Goal: Transaction & Acquisition: Purchase product/service

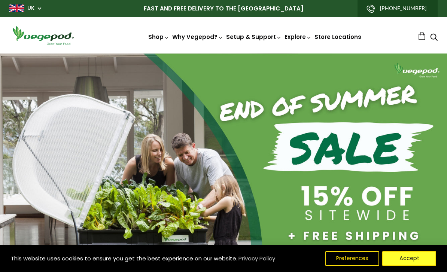
click at [399, 261] on button "Accept" at bounding box center [409, 258] width 54 height 15
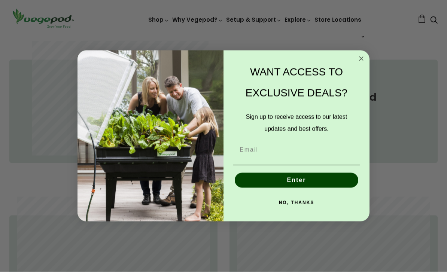
scroll to position [354, 0]
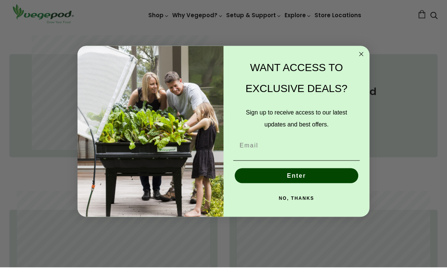
click at [362, 63] on circle "Close dialog" at bounding box center [361, 59] width 9 height 9
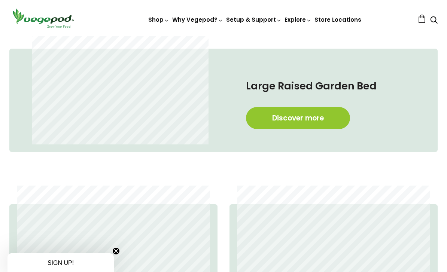
scroll to position [340, 0]
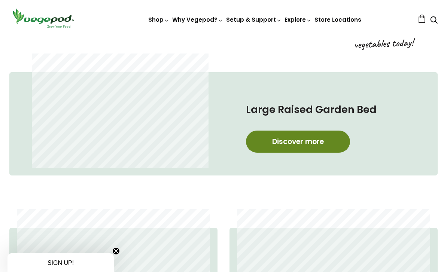
click at [315, 144] on link "Discover more" at bounding box center [298, 142] width 104 height 22
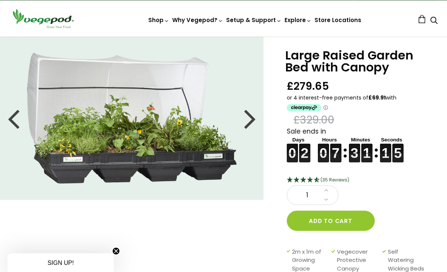
scroll to position [6, 0]
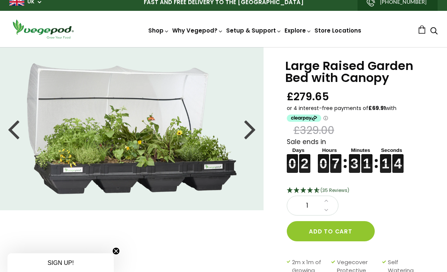
click at [250, 128] on div at bounding box center [250, 129] width 12 height 34
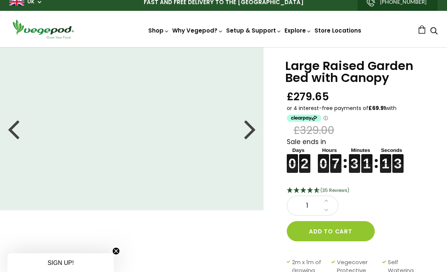
click at [252, 132] on div at bounding box center [250, 129] width 12 height 34
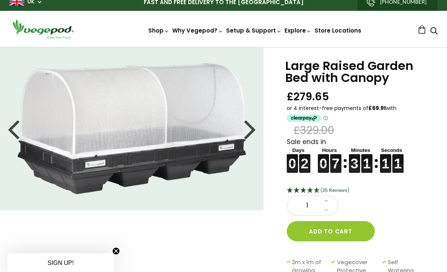
click at [252, 133] on div at bounding box center [250, 129] width 12 height 34
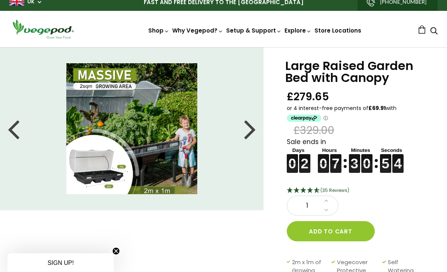
click at [251, 135] on div at bounding box center [250, 129] width 12 height 34
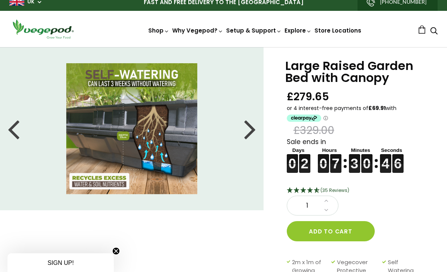
click at [253, 130] on div at bounding box center [250, 129] width 12 height 34
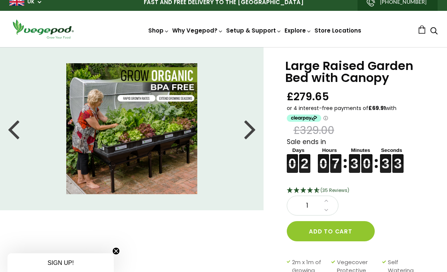
click at [243, 134] on li at bounding box center [132, 128] width 264 height 131
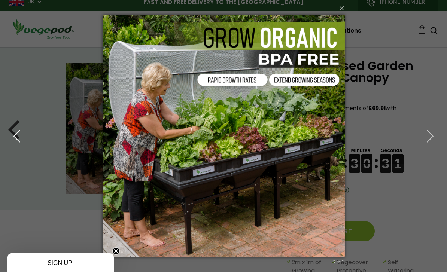
click at [15, 136] on icon "button" at bounding box center [16, 136] width 13 height 13
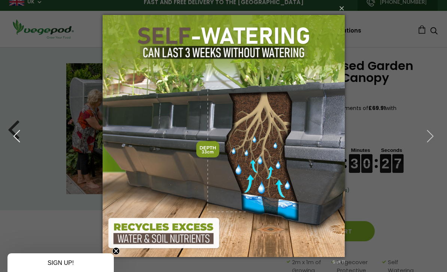
click at [22, 136] on icon "button" at bounding box center [16, 136] width 13 height 13
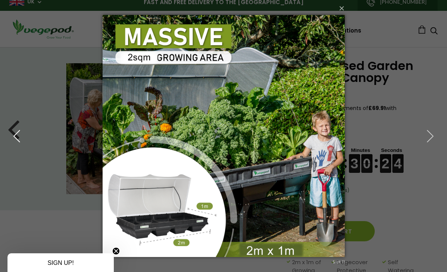
click at [19, 139] on icon "button" at bounding box center [16, 136] width 13 height 13
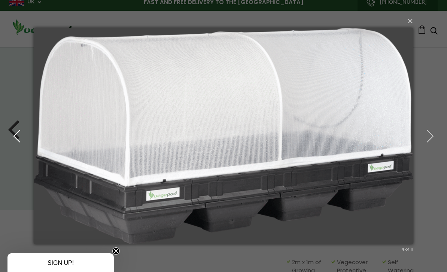
click at [18, 135] on icon "button" at bounding box center [16, 136] width 13 height 13
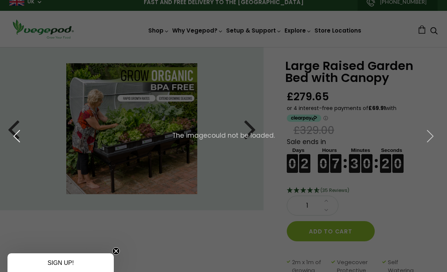
click at [16, 135] on icon "button" at bounding box center [16, 136] width 13 height 13
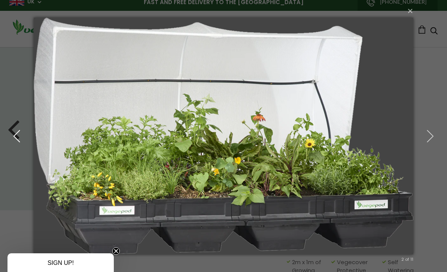
click at [17, 134] on icon "button" at bounding box center [16, 136] width 13 height 13
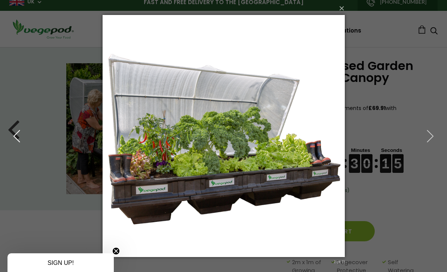
click at [19, 145] on button "button" at bounding box center [17, 136] width 34 height 41
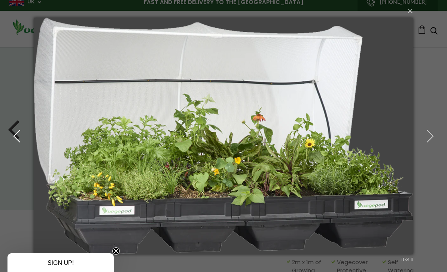
click at [18, 136] on icon "button" at bounding box center [16, 136] width 13 height 13
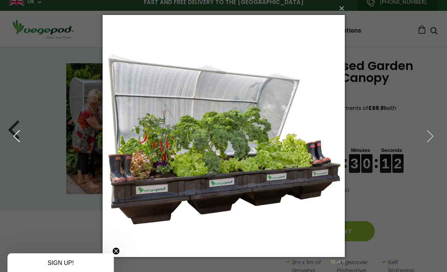
click at [19, 139] on icon "button" at bounding box center [16, 136] width 13 height 13
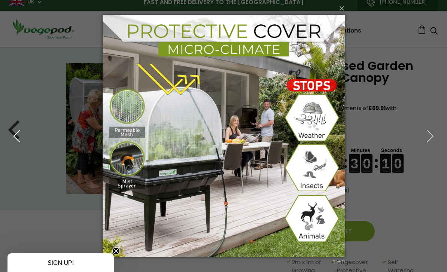
click at [17, 136] on icon "button" at bounding box center [16, 136] width 13 height 13
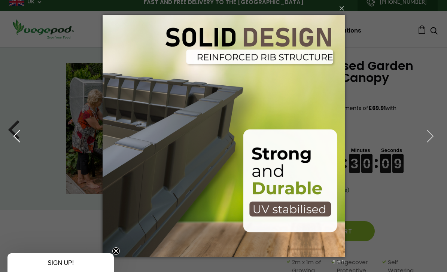
click at [19, 136] on icon "button" at bounding box center [16, 136] width 13 height 13
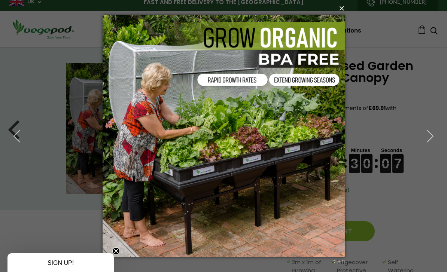
click at [339, 11] on button "×" at bounding box center [226, 8] width 242 height 16
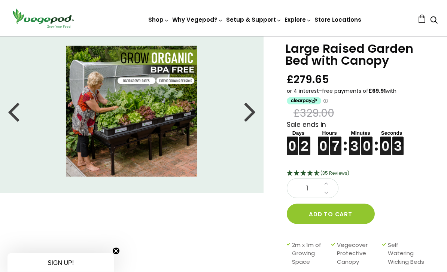
scroll to position [25, 0]
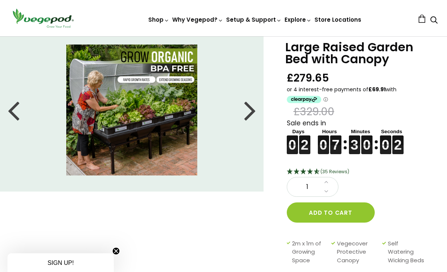
click at [248, 115] on div at bounding box center [250, 110] width 12 height 34
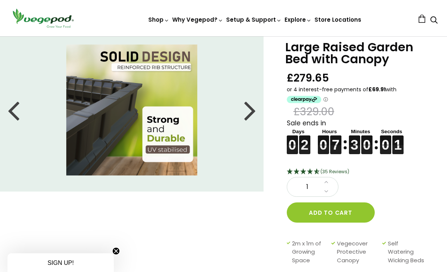
click at [250, 109] on div at bounding box center [250, 110] width 12 height 34
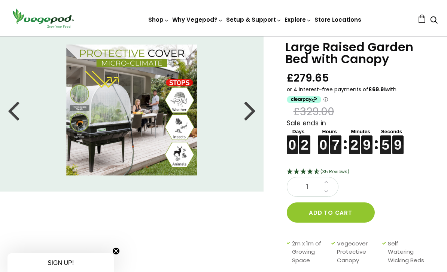
click at [253, 112] on div at bounding box center [250, 110] width 12 height 34
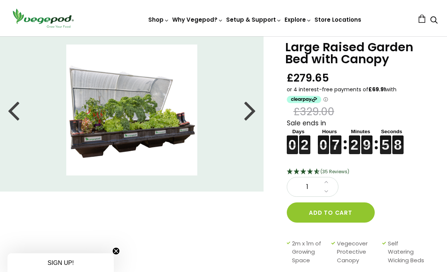
click at [247, 114] on div at bounding box center [250, 110] width 12 height 34
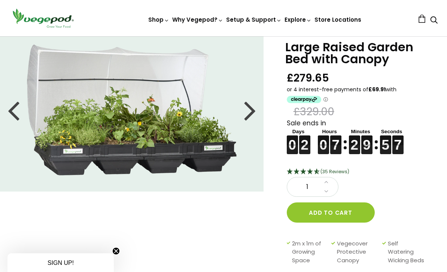
click at [252, 115] on div at bounding box center [250, 110] width 12 height 34
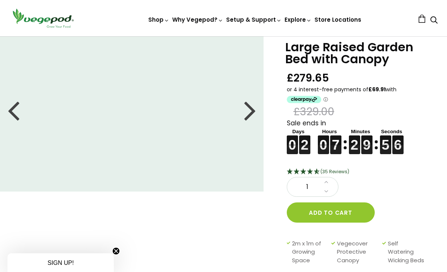
click at [248, 115] on div at bounding box center [250, 110] width 12 height 34
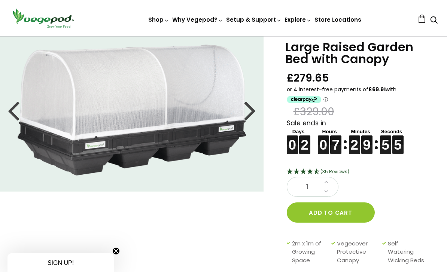
click at [249, 118] on div at bounding box center [250, 110] width 12 height 34
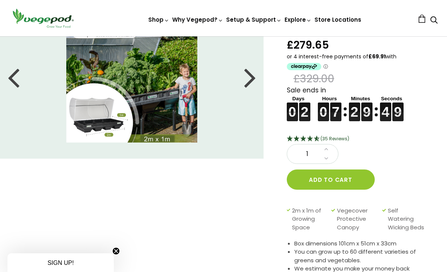
scroll to position [62, 0]
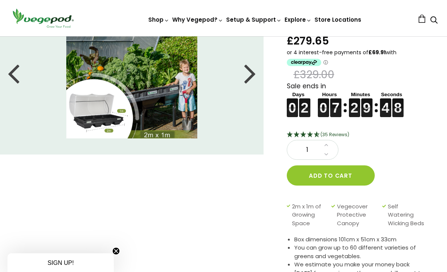
click at [102, 111] on img at bounding box center [131, 72] width 131 height 131
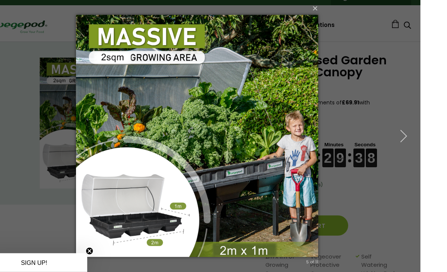
scroll to position [99, 0]
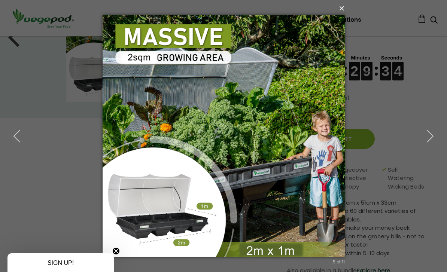
click at [337, 16] on button "×" at bounding box center [226, 8] width 242 height 16
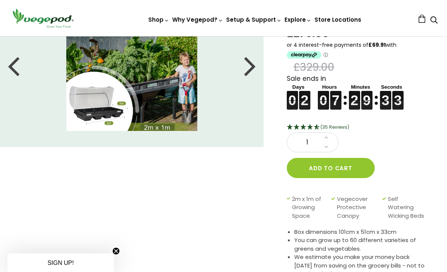
click at [245, 67] on div at bounding box center [250, 66] width 12 height 34
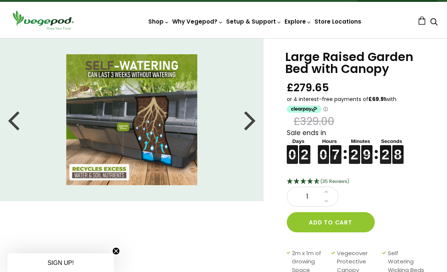
scroll to position [18, 0]
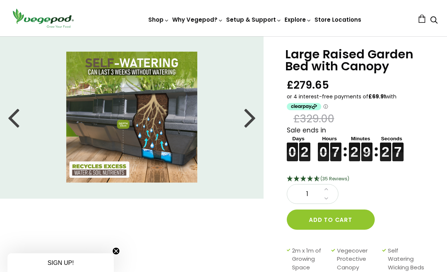
click at [143, 135] on img at bounding box center [131, 117] width 131 height 131
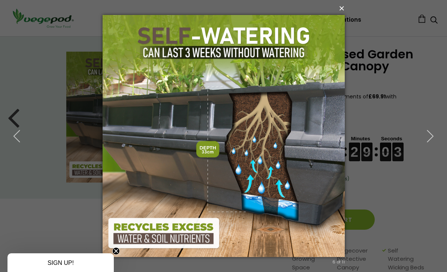
click at [339, 9] on button "×" at bounding box center [226, 8] width 242 height 16
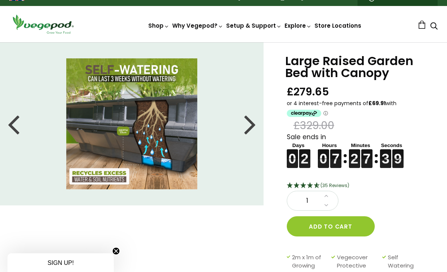
scroll to position [0, 0]
